Goal: Task Accomplishment & Management: Complete application form

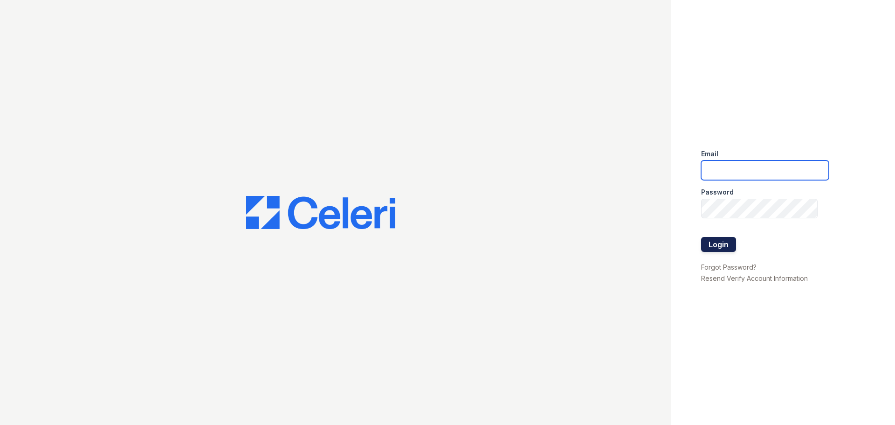
type input "[EMAIL_ADDRESS][DOMAIN_NAME]"
click at [718, 242] on button "Login" at bounding box center [718, 244] width 35 height 15
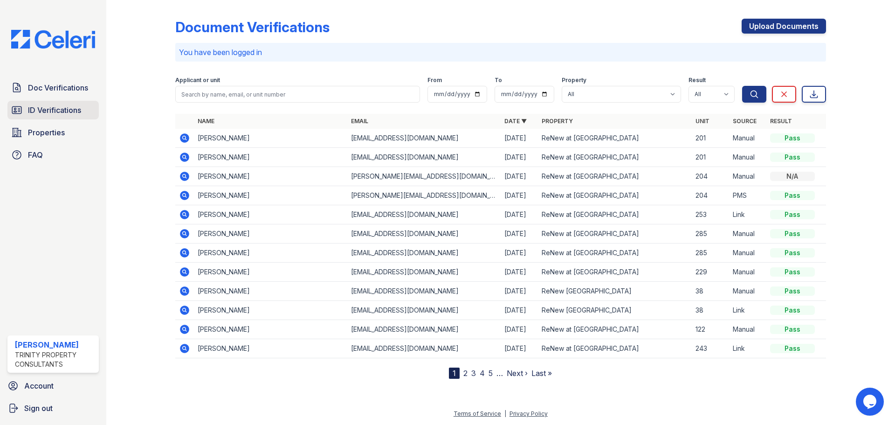
click at [81, 109] on span "ID Verifications" at bounding box center [54, 109] width 53 height 11
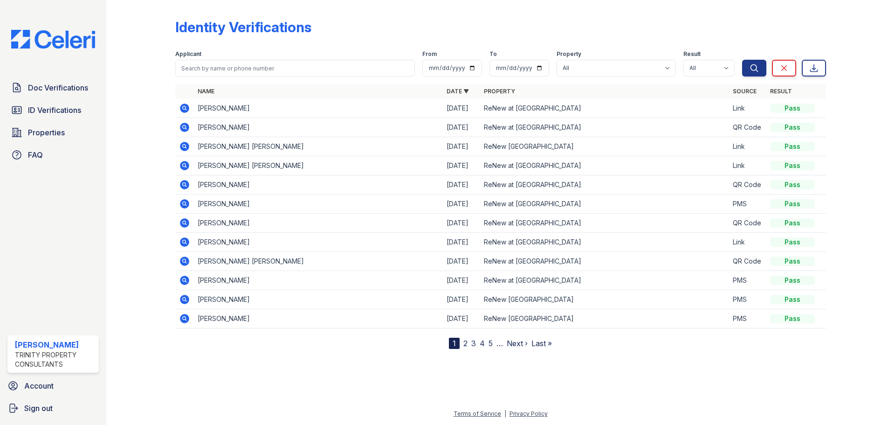
click at [70, 90] on span "Doc Verifications" at bounding box center [58, 87] width 60 height 11
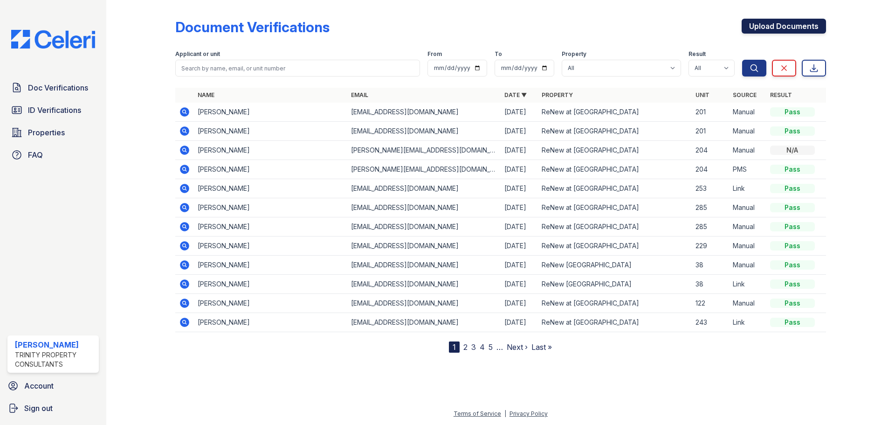
click at [825, 28] on link "Upload Documents" at bounding box center [784, 26] width 84 height 15
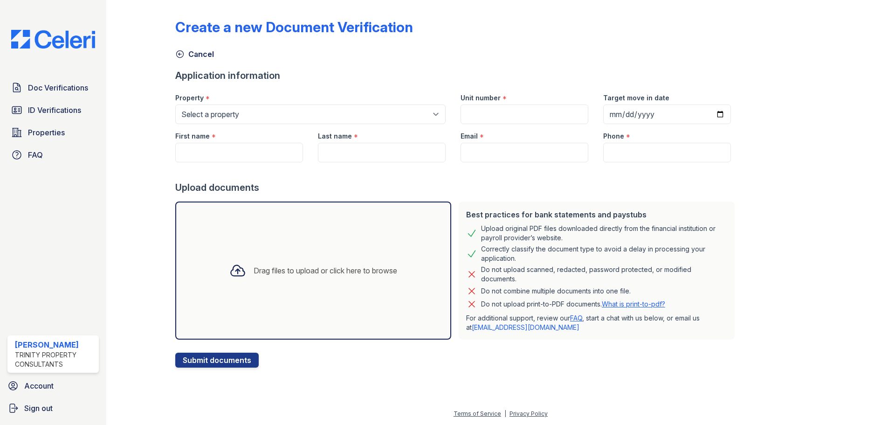
click at [417, 227] on div "Drag files to upload or click here to browse" at bounding box center [313, 270] width 276 height 138
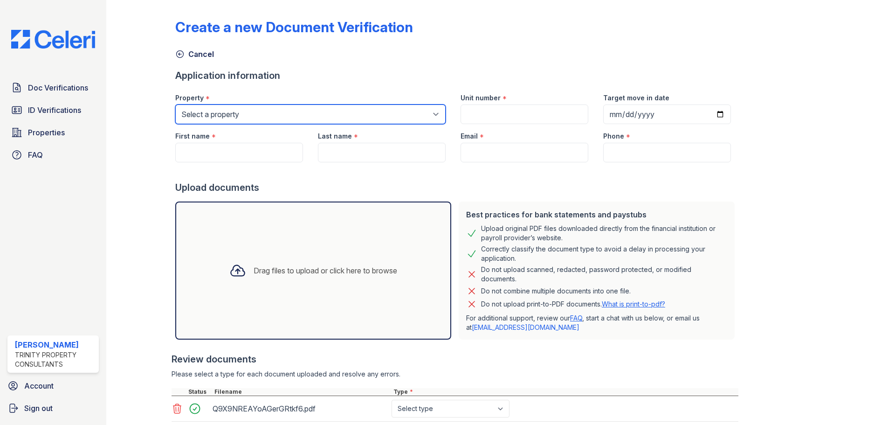
drag, startPoint x: 253, startPoint y: 111, endPoint x: 246, endPoint y: 112, distance: 7.1
click at [253, 111] on select "Select a property ReNew at Polo Parkway ReNew Hyde Park" at bounding box center [310, 114] width 270 height 20
select select "67"
click at [175, 104] on select "Select a property ReNew at Polo Parkway ReNew Hyde Park" at bounding box center [310, 114] width 270 height 20
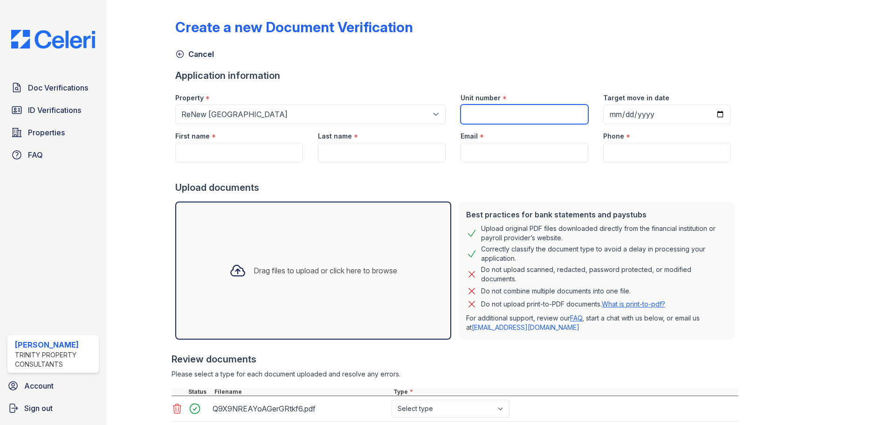
click at [481, 110] on input "Unit number" at bounding box center [525, 114] width 128 height 20
type input "42"
click at [653, 117] on input "Target move in date" at bounding box center [667, 114] width 128 height 20
click at [709, 111] on input "Target move in date" at bounding box center [667, 114] width 128 height 20
type input "2025-10-01"
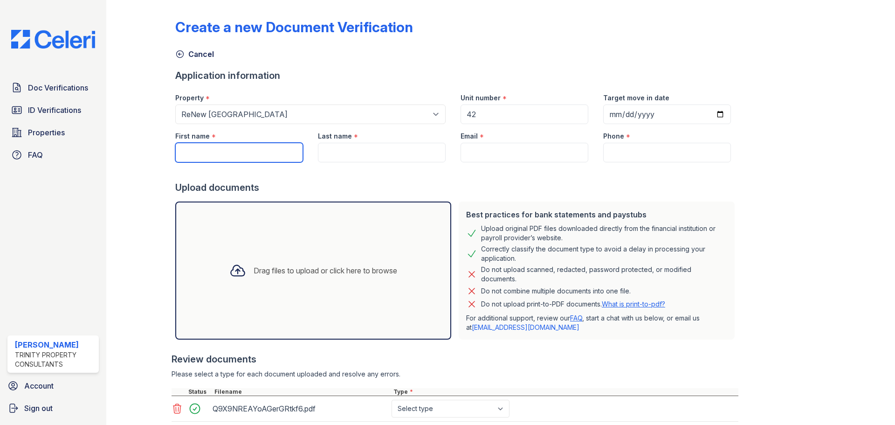
click at [259, 155] on input "First name" at bounding box center [239, 153] width 128 height 20
type input "[PERSON_NAME]"
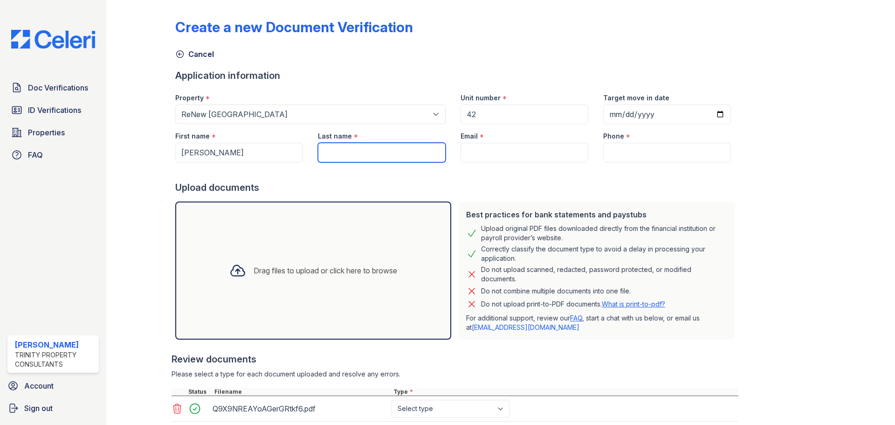
click at [360, 154] on input "Last name" at bounding box center [382, 153] width 128 height 20
type input "Parks"
click at [571, 157] on input "Email" at bounding box center [525, 153] width 128 height 20
paste input "chadparks15"
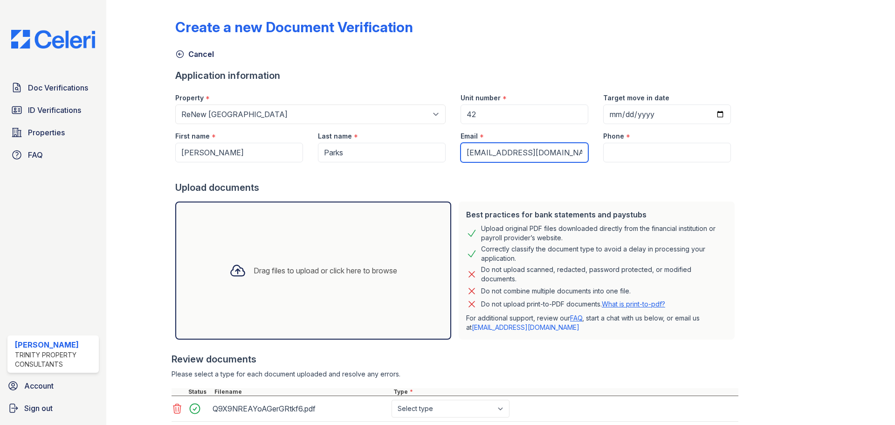
type input "[EMAIL_ADDRESS][DOMAIN_NAME]"
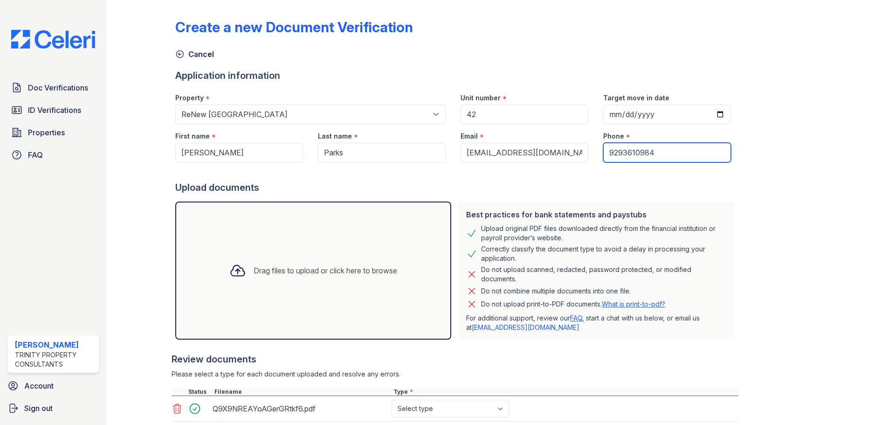
type input "9293610984"
click at [780, 231] on div "Create a new Document Verification Cancel Application information Property * Se…" at bounding box center [500, 242] width 651 height 477
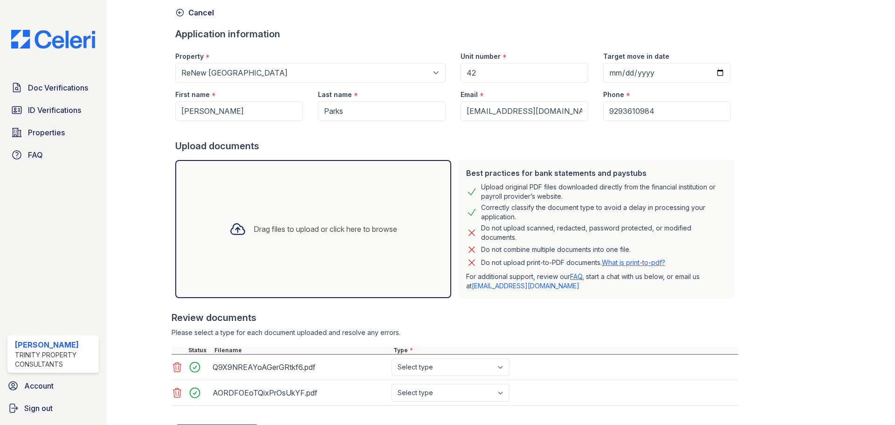
scroll to position [88, 0]
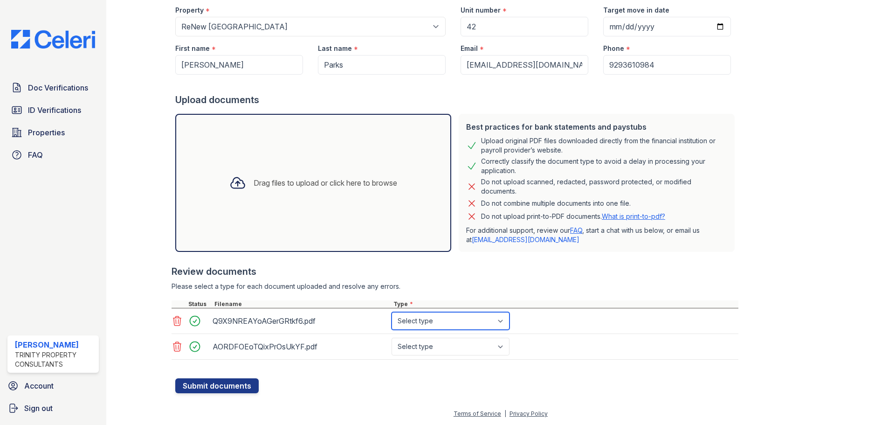
click at [470, 316] on select "Select type Paystub Bank Statement Offer Letter Tax Documents Benefit Award Let…" at bounding box center [451, 321] width 118 height 18
click at [470, 317] on select "Select type Paystub Bank Statement Offer Letter Tax Documents Benefit Award Let…" at bounding box center [451, 321] width 118 height 18
select select "paystub"
click at [392, 312] on select "Select type Paystub Bank Statement Offer Letter Tax Documents Benefit Award Let…" at bounding box center [451, 321] width 118 height 18
click at [462, 353] on select "Select type Paystub Bank Statement Offer Letter Tax Documents Benefit Award Let…" at bounding box center [451, 346] width 118 height 18
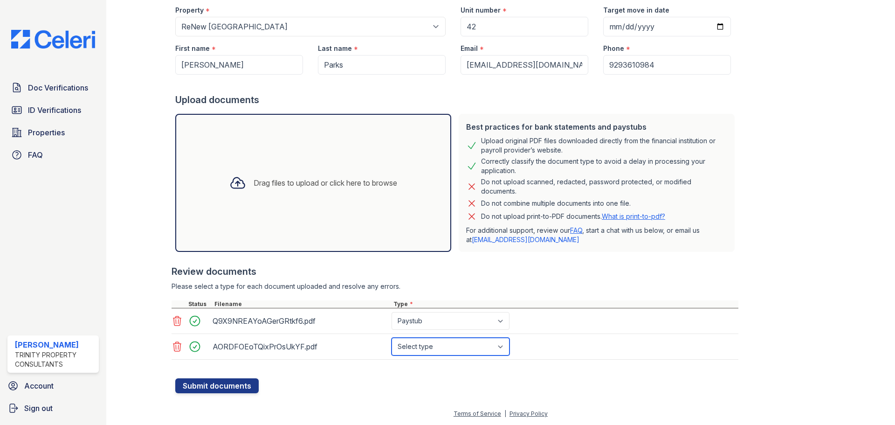
select select "paystub"
click at [392, 337] on select "Select type Paystub Bank Statement Offer Letter Tax Documents Benefit Award Let…" at bounding box center [451, 346] width 118 height 18
click at [462, 387] on form "Application information Property * Select a property ReNew at Polo Parkway ReNe…" at bounding box center [456, 187] width 563 height 412
click at [234, 391] on button "Submit documents" at bounding box center [216, 385] width 83 height 15
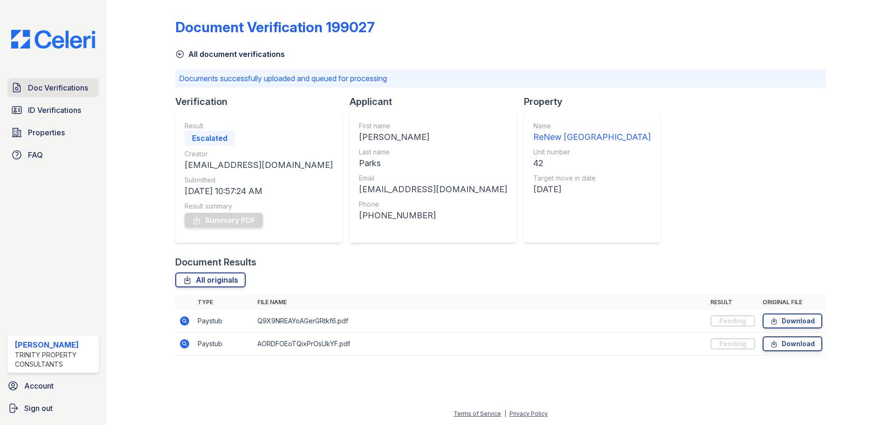
click at [62, 89] on span "Doc Verifications" at bounding box center [58, 87] width 60 height 11
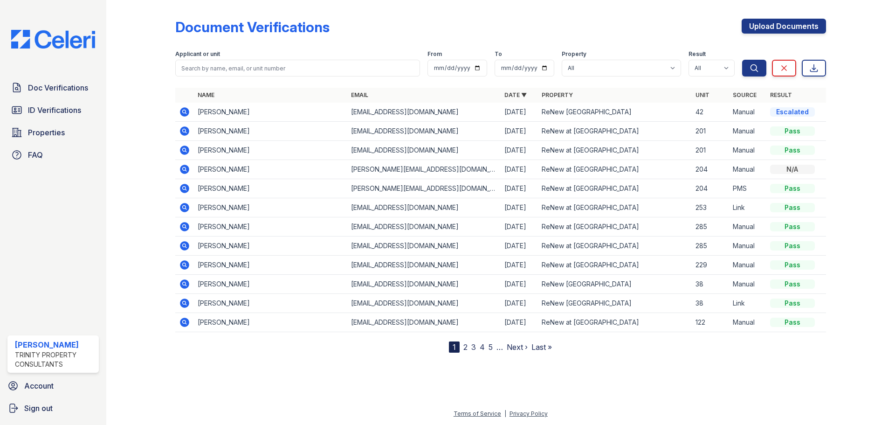
click at [188, 109] on icon at bounding box center [184, 111] width 11 height 11
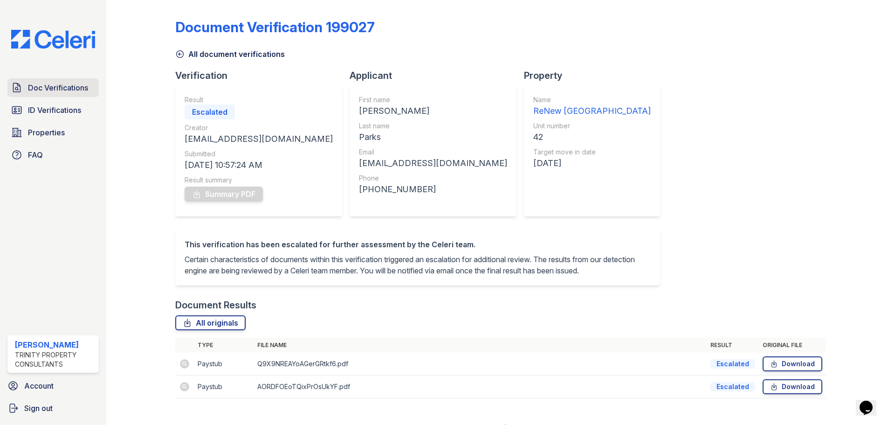
click at [27, 90] on link "Doc Verifications" at bounding box center [52, 87] width 91 height 19
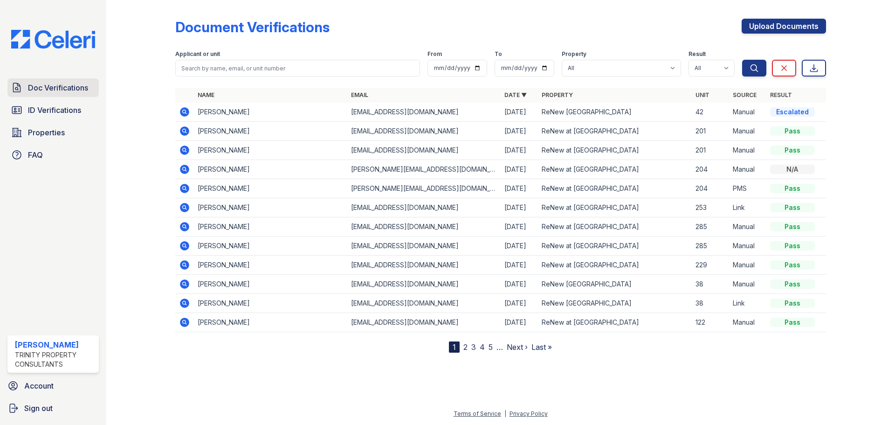
click at [73, 90] on span "Doc Verifications" at bounding box center [58, 87] width 60 height 11
click at [186, 108] on icon at bounding box center [184, 111] width 9 height 9
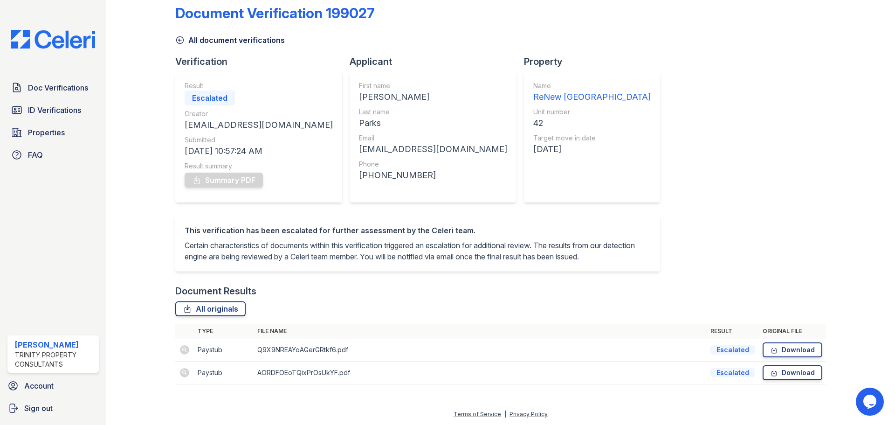
scroll to position [26, 0]
click at [60, 83] on span "Doc Verifications" at bounding box center [58, 87] width 60 height 11
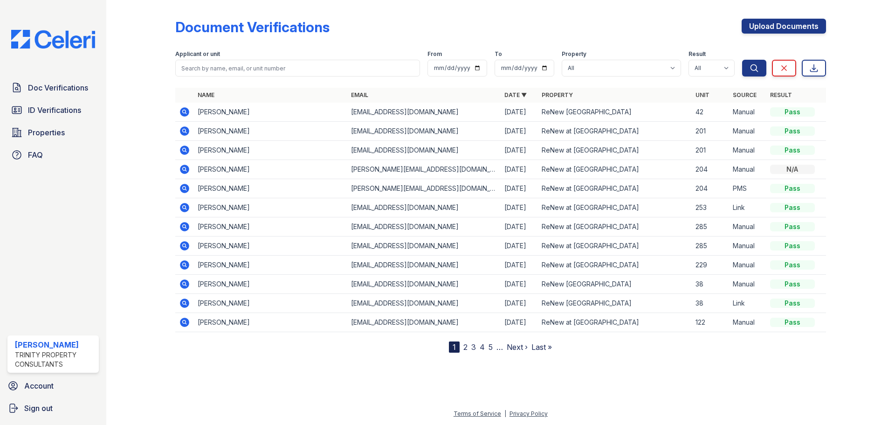
click at [184, 110] on icon at bounding box center [184, 111] width 11 height 11
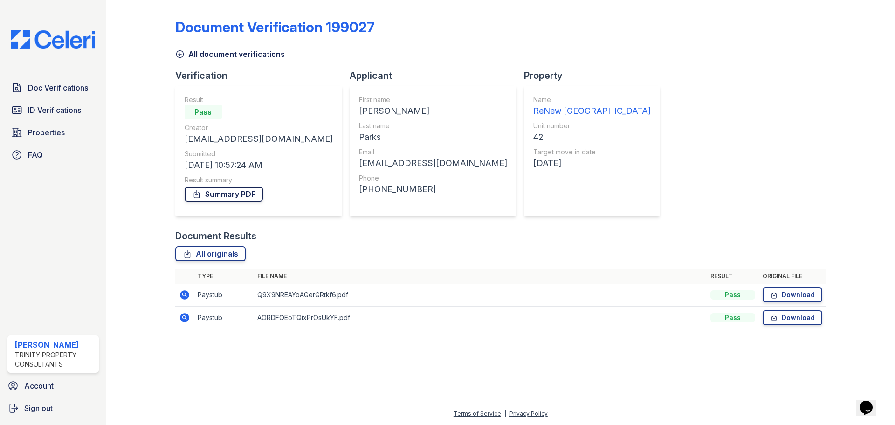
click at [238, 190] on link "Summary PDF" at bounding box center [224, 193] width 78 height 15
click at [806, 296] on link "Download" at bounding box center [793, 294] width 60 height 15
click at [805, 316] on link "Download" at bounding box center [793, 317] width 60 height 15
